Goal: Check status: Check status

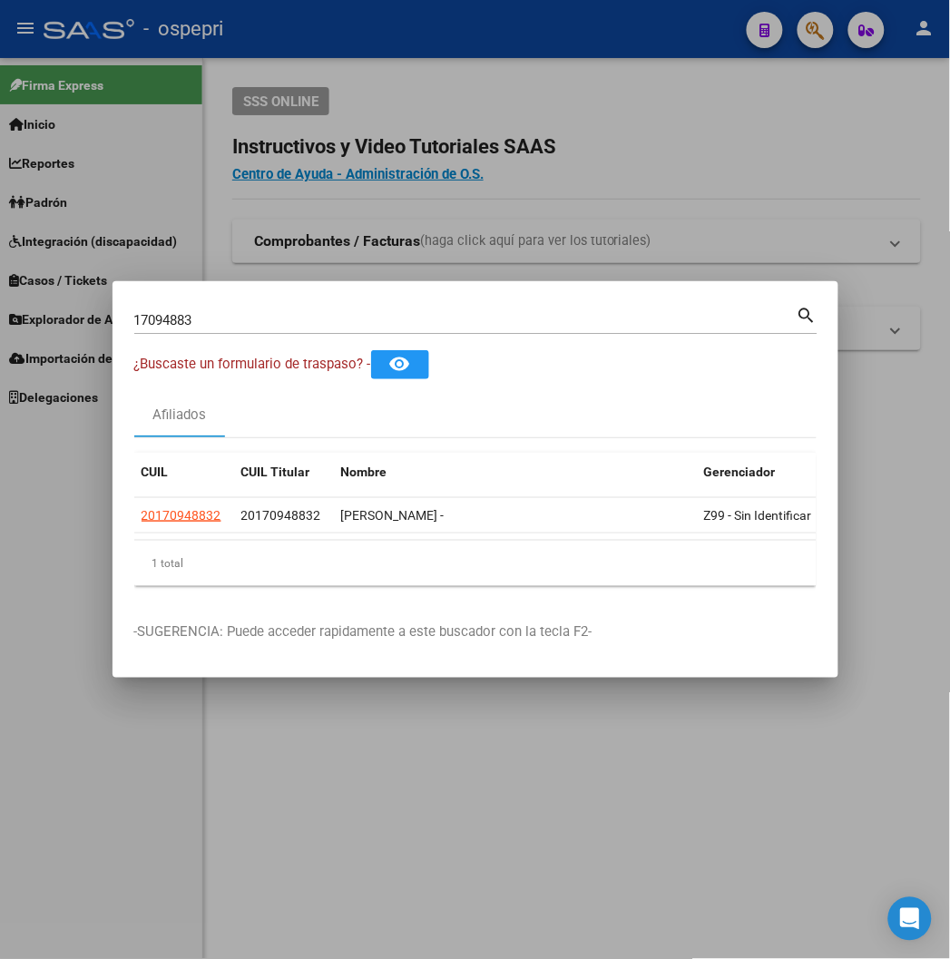
click at [304, 322] on input "17094883" at bounding box center [465, 320] width 662 height 16
type input "24366198"
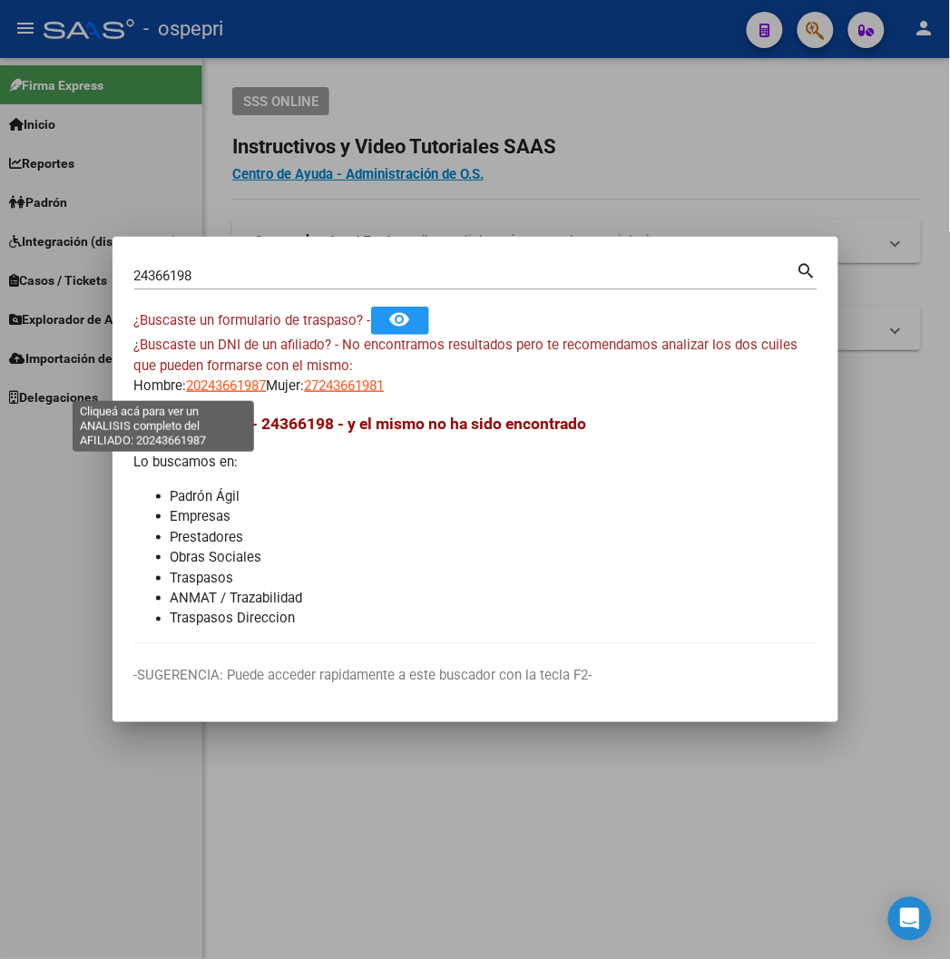
click at [187, 382] on span "20243661987" at bounding box center [227, 385] width 80 height 16
type textarea "20243661987"
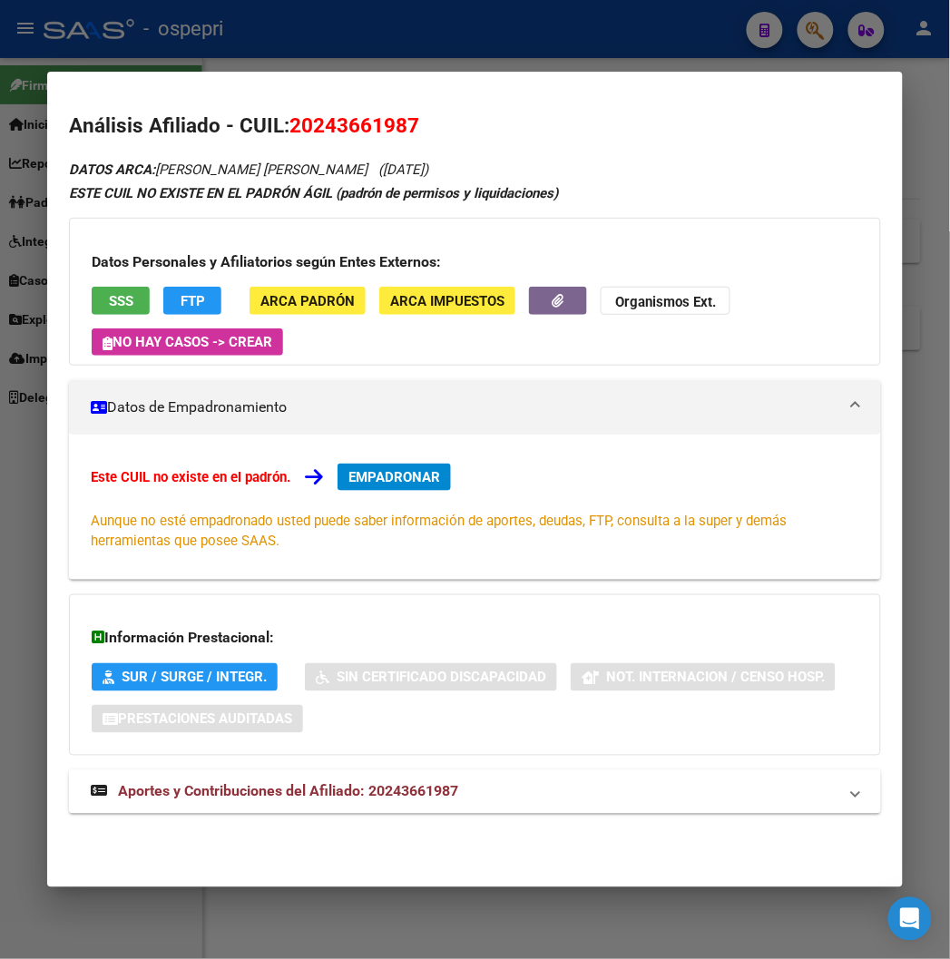
click at [258, 793] on span "Aportes y Contribuciones del Afiliado: 20243661987" at bounding box center [288, 791] width 340 height 17
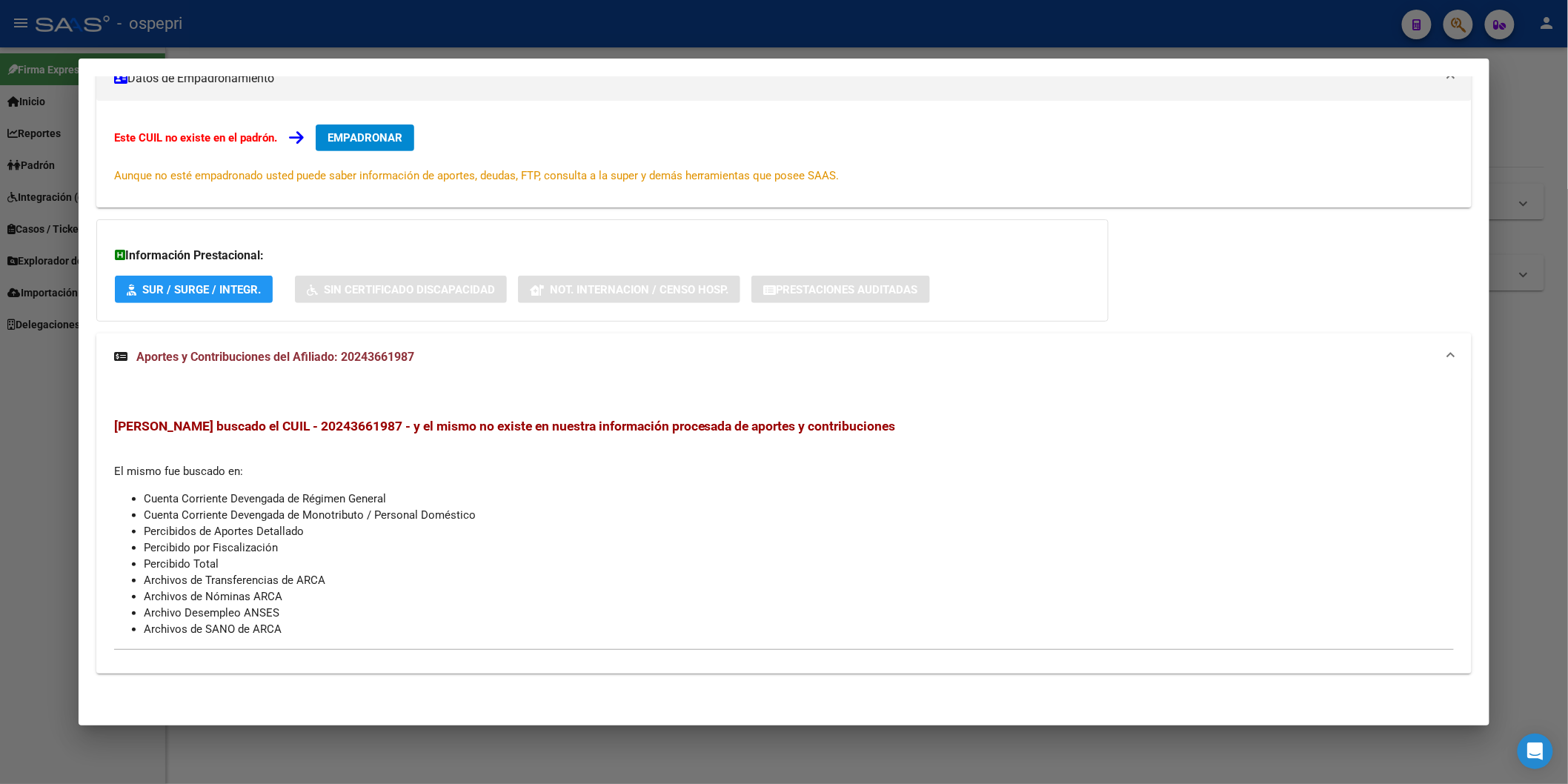
scroll to position [225, 0]
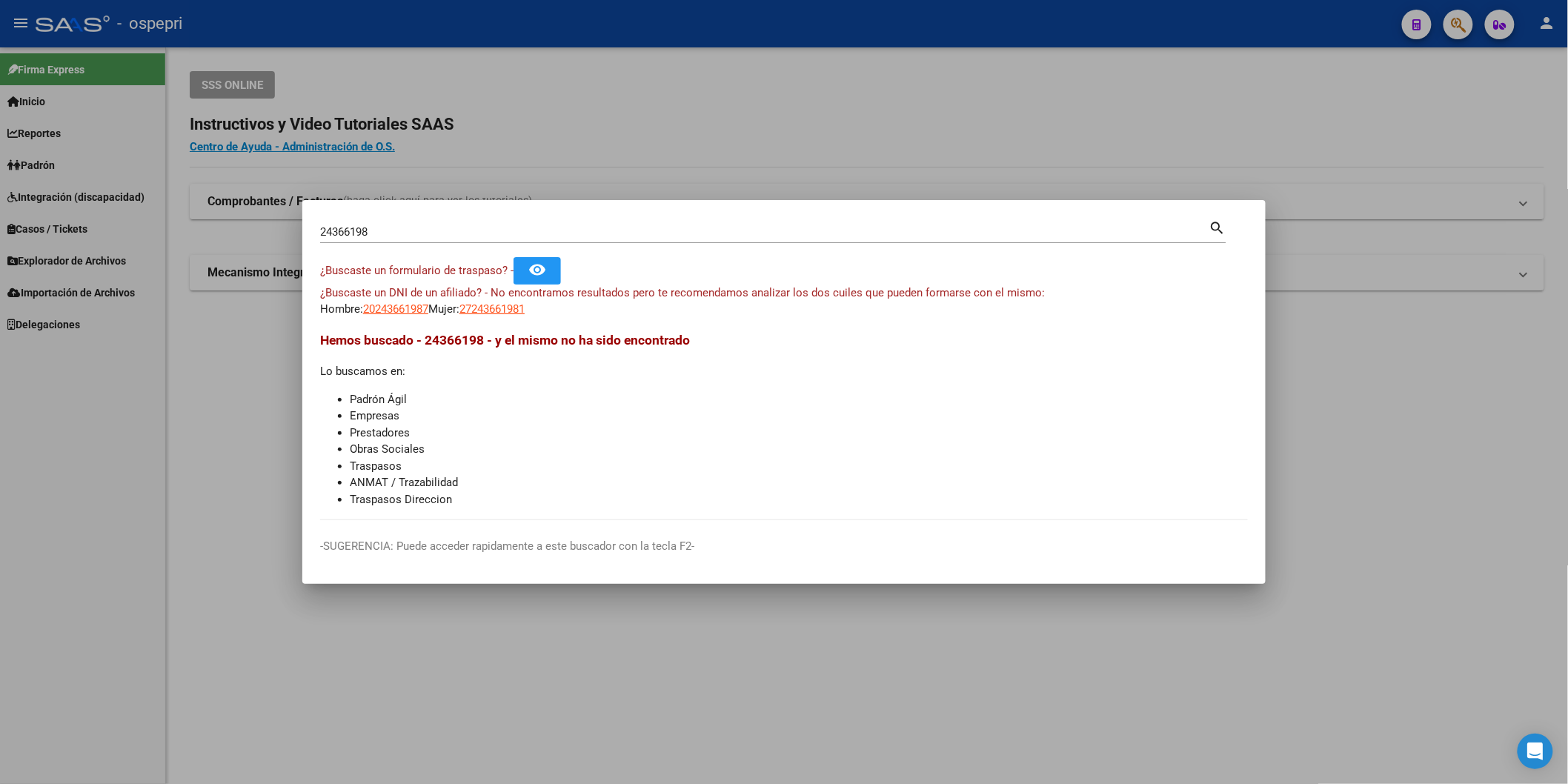
click at [499, 222] on div "24366198 Buscar (apellido, dni, [PERSON_NAME], [PERSON_NAME], cuit, obra social)" at bounding box center [764, 231] width 889 height 22
click at [495, 229] on input "24366198" at bounding box center [764, 232] width 889 height 13
paste input "8559219"
type input "28559219"
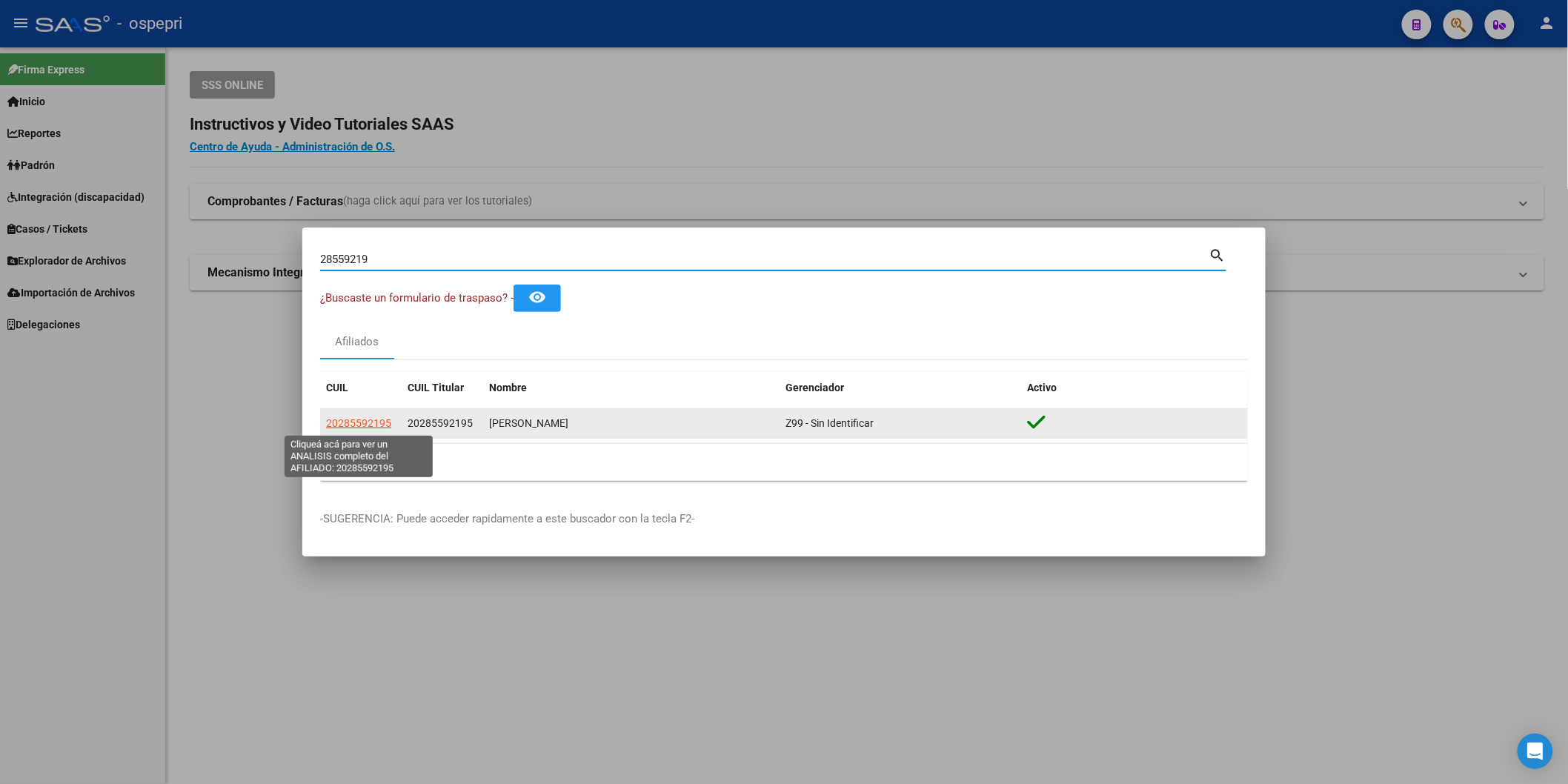
click at [344, 427] on span "20285592195" at bounding box center [359, 423] width 65 height 12
type textarea "20285592195"
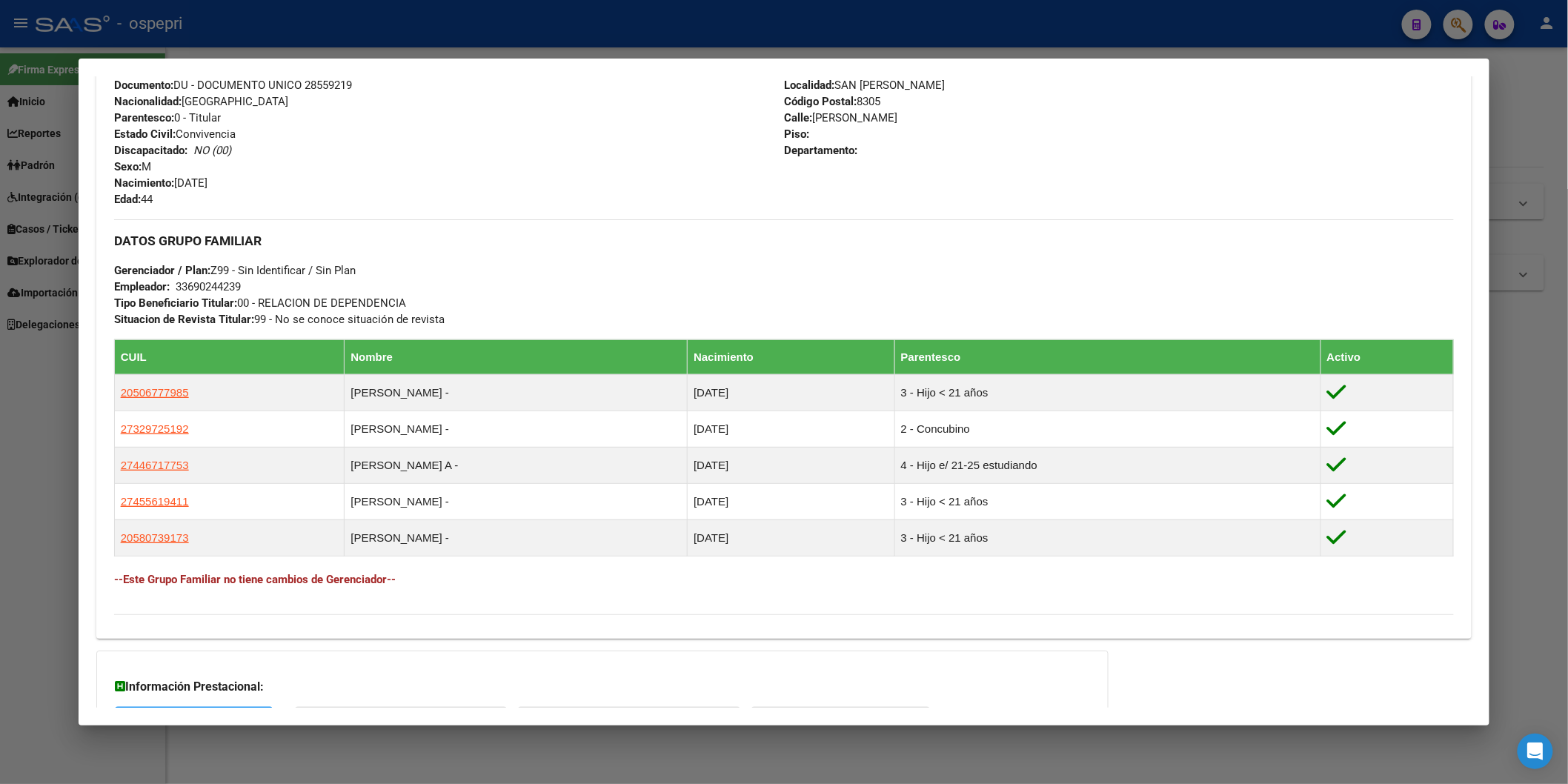
scroll to position [693, 0]
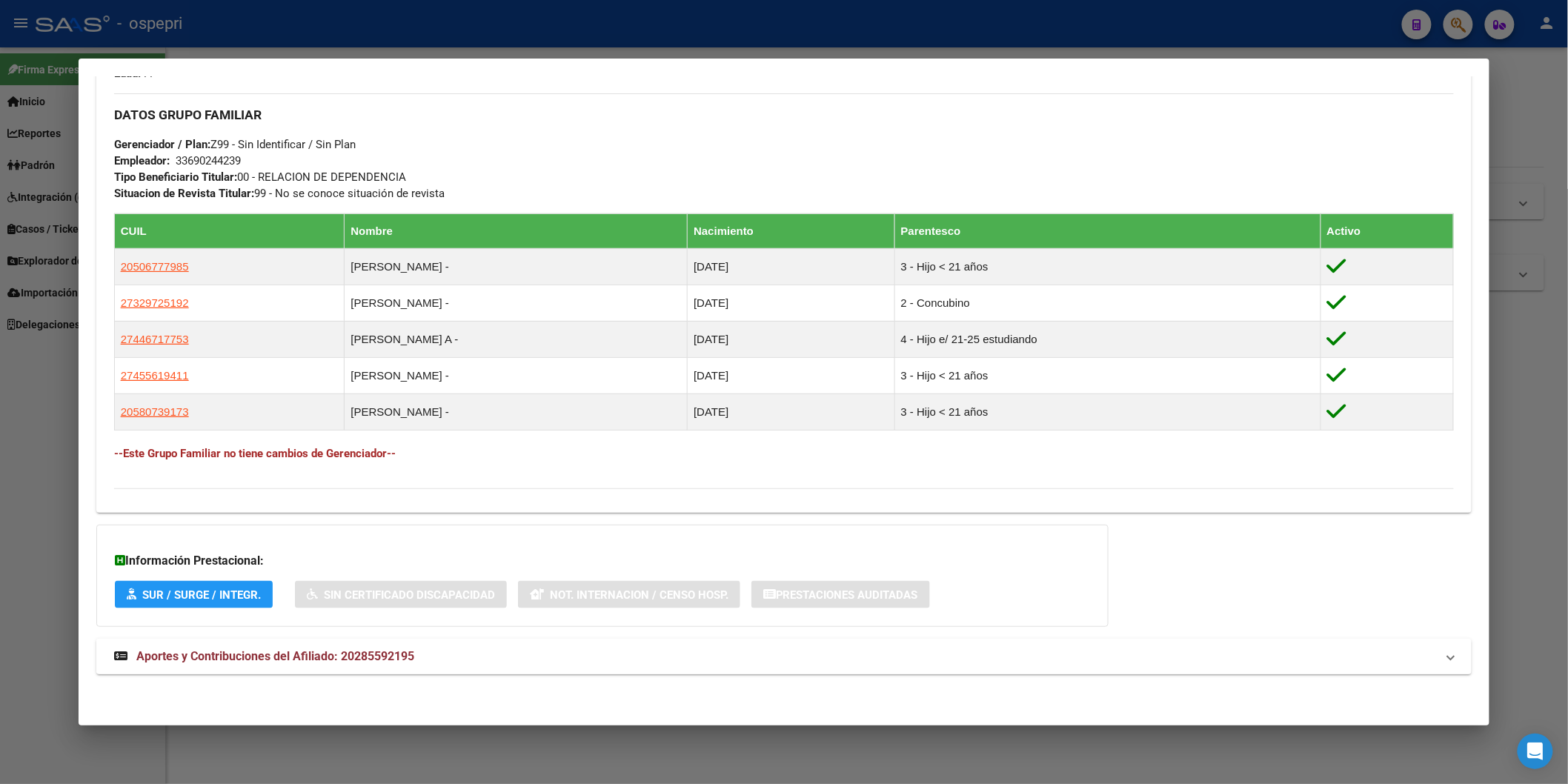
click at [354, 658] on span "Aportes y Contribuciones del Afiliado: 20285592195" at bounding box center [275, 656] width 278 height 14
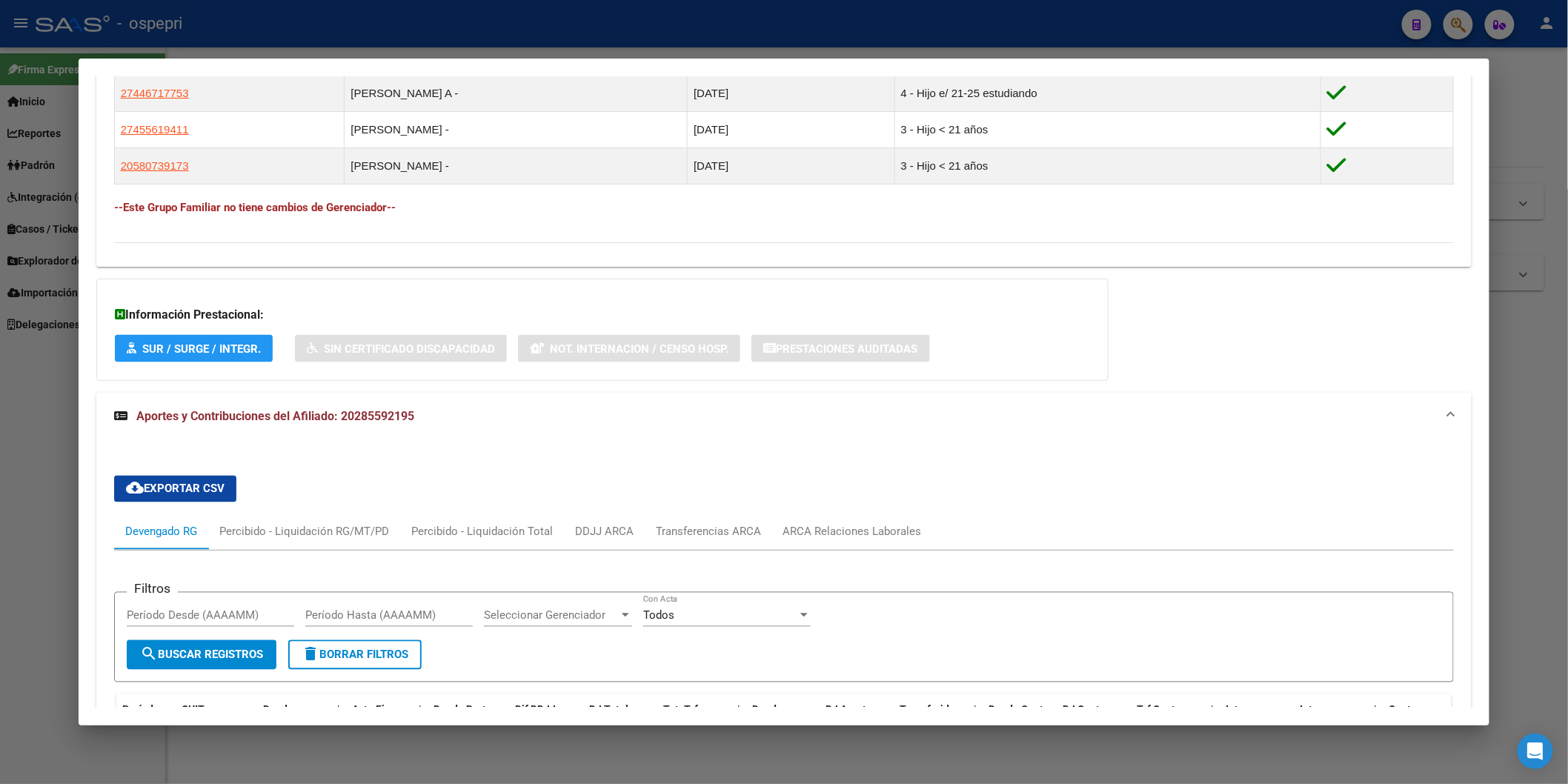
scroll to position [768, 0]
